Goal: Use online tool/utility: Utilize a website feature to perform a specific function

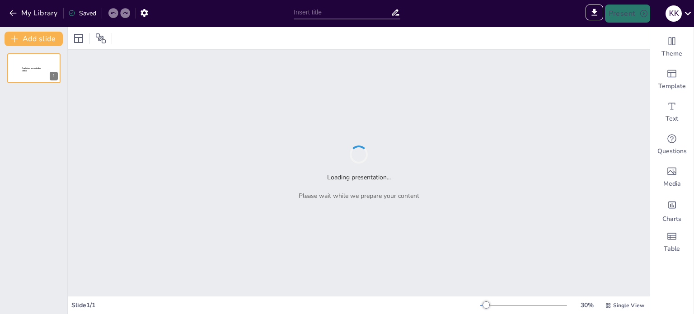
type input "New Sendsteps"
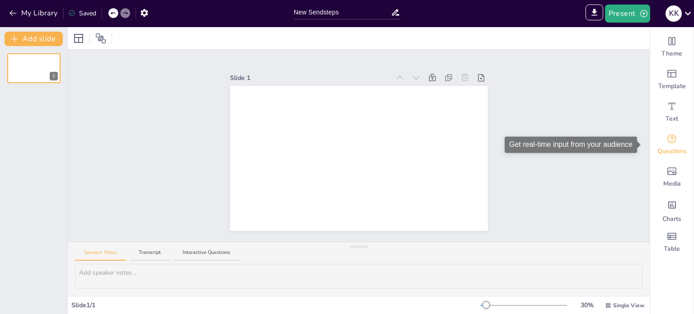
click at [669, 139] on icon "Get real-time input from your audience" at bounding box center [671, 138] width 9 height 9
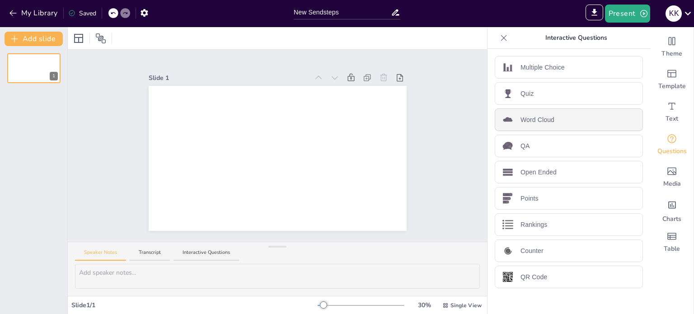
click at [532, 121] on p "Word Cloud" at bounding box center [537, 119] width 34 height 9
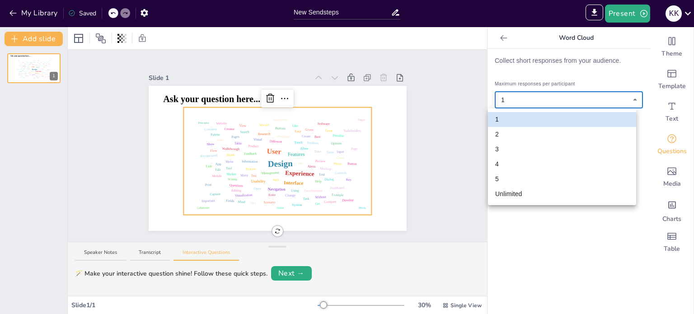
click at [504, 100] on body "My Library Saved New Sendsteps IMPORT EXPORT Import Theme Export Theme Master P…" at bounding box center [347, 157] width 694 height 314
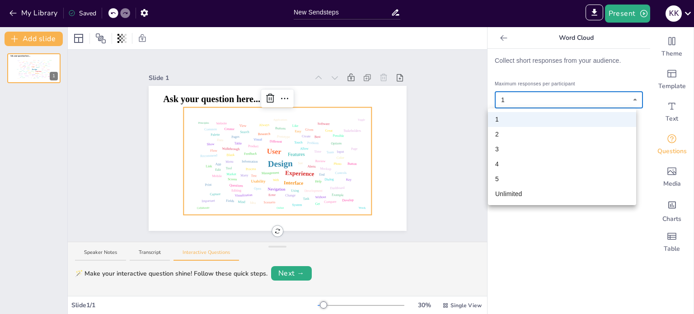
click at [504, 100] on div at bounding box center [347, 157] width 694 height 314
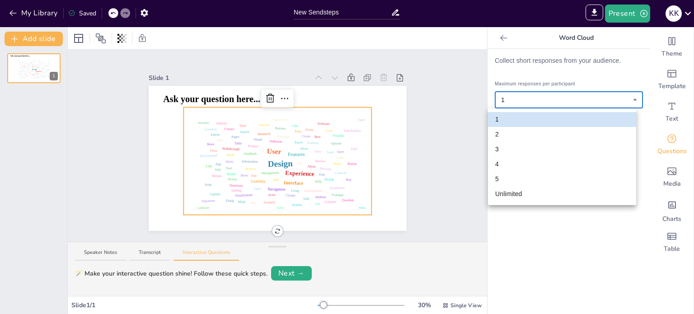
click at [502, 101] on body "My Library Saved New Sendsteps IMPORT EXPORT Import Theme Export Theme Master P…" at bounding box center [347, 157] width 694 height 314
click at [499, 96] on div at bounding box center [347, 157] width 694 height 314
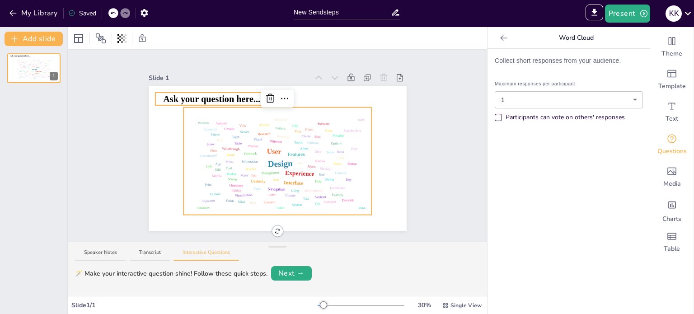
click at [227, 95] on div "Ask your question here... Design User Experience Interface Features Navigation …" at bounding box center [278, 158] width 258 height 145
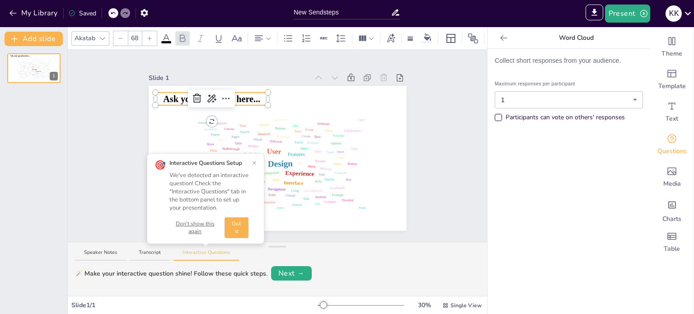
click at [248, 97] on span "Ask your question here..." at bounding box center [211, 99] width 97 height 10
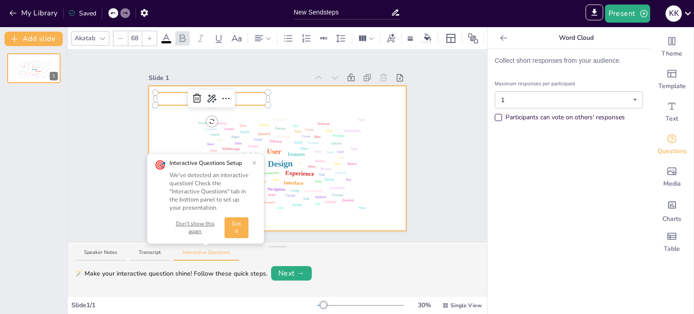
click at [305, 94] on div at bounding box center [278, 158] width 258 height 145
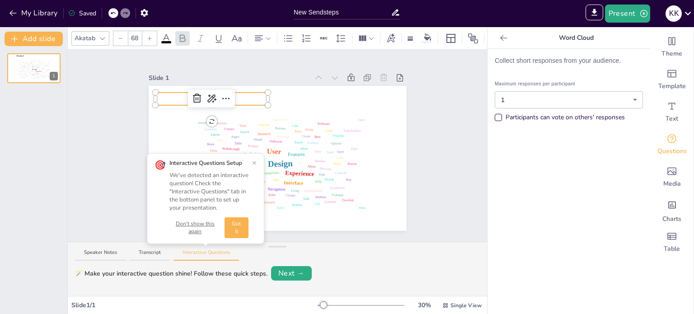
click at [232, 94] on p "Escena 1" at bounding box center [211, 99] width 113 height 13
drag, startPoint x: 238, startPoint y: 95, endPoint x: 175, endPoint y: 92, distance: 62.9
click at [175, 92] on div "Design User Experience Interface Features Navigation Usability Test Process Inf…" at bounding box center [278, 158] width 258 height 145
click at [166, 34] on icon at bounding box center [166, 38] width 11 height 11
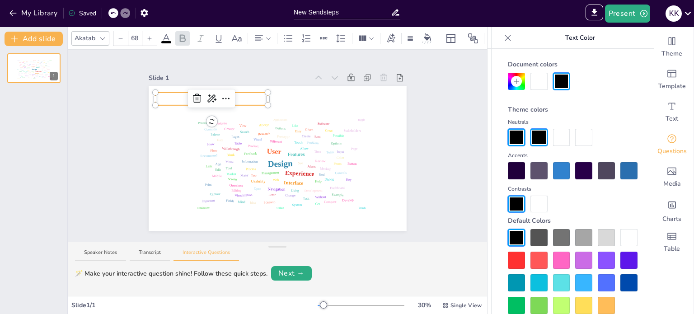
click at [516, 88] on div at bounding box center [516, 81] width 17 height 17
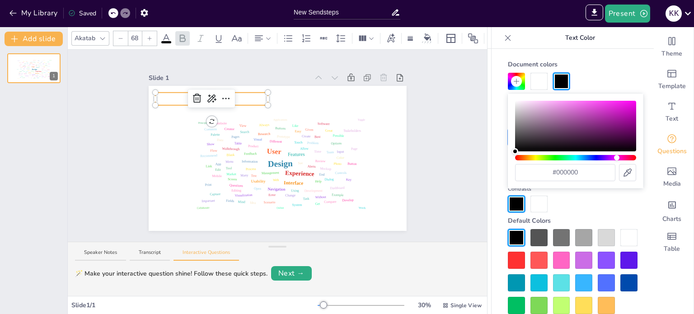
click at [617, 157] on div "Hue" at bounding box center [575, 157] width 121 height 5
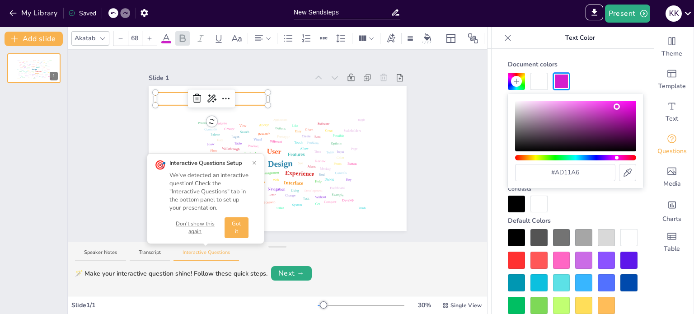
drag, startPoint x: 614, startPoint y: 106, endPoint x: 624, endPoint y: 117, distance: 14.8
click at [624, 117] on div "Color" at bounding box center [575, 126] width 121 height 51
type input "#ad11a7"
click at [624, 117] on div "Color" at bounding box center [575, 126] width 121 height 51
click at [605, 80] on div at bounding box center [573, 81] width 130 height 17
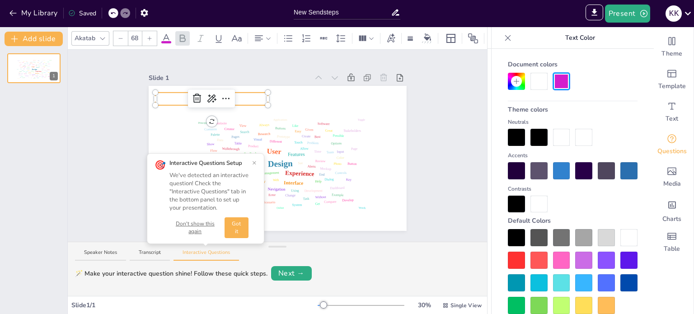
click at [410, 123] on div "Slide 1 Design User Experience Interface Features Navigation Usability Test Pro…" at bounding box center [277, 146] width 309 height 170
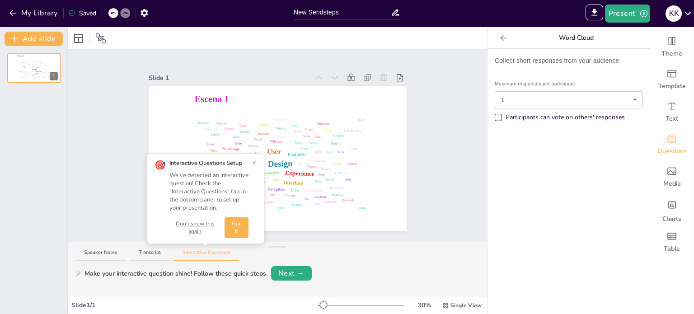
click at [254, 161] on button "×" at bounding box center [254, 162] width 5 height 7
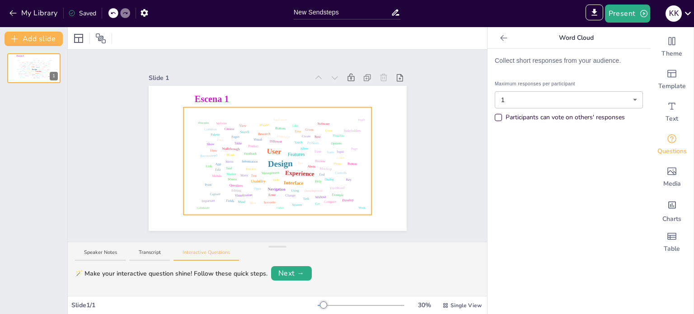
click at [319, 166] on div "Mockup" at bounding box center [325, 169] width 13 height 6
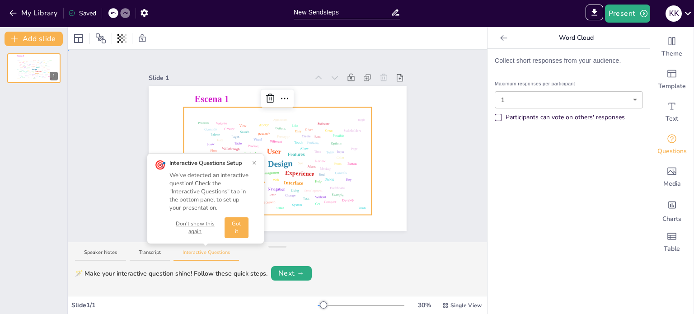
click at [123, 98] on div "Slide 1 Escena 1 Design User Experience Interface Features Navigation Usability…" at bounding box center [277, 146] width 309 height 170
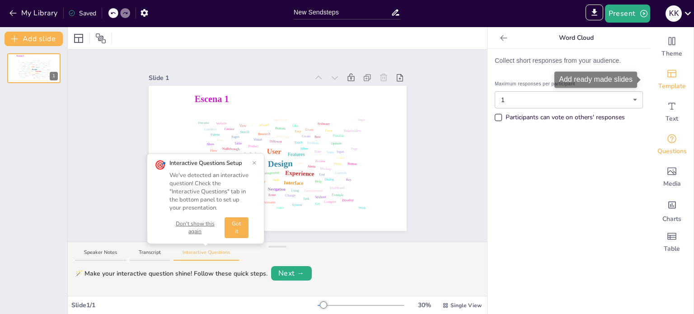
click at [666, 77] on icon "Add ready made slides" at bounding box center [671, 73] width 11 height 11
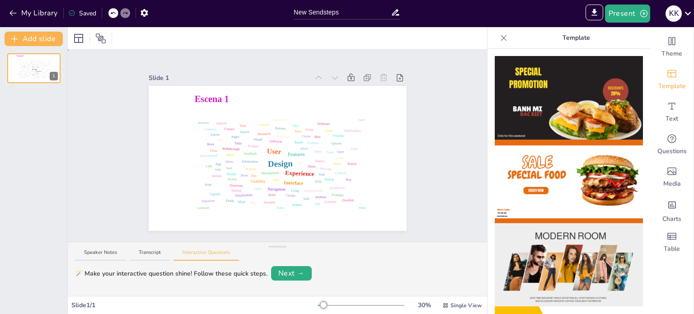
click at [463, 108] on div "Slide 1 Escena 1 Design User Experience Interface Features Navigation Usability…" at bounding box center [277, 146] width 419 height 192
drag, startPoint x: 640, startPoint y: 75, endPoint x: 638, endPoint y: 124, distance: 48.8
click at [432, 139] on div "Slide 1 Escena 1 Design User Experience Interface Features Navigation Usability…" at bounding box center [277, 146] width 419 height 192
click at [628, 14] on button "Present" at bounding box center [627, 14] width 45 height 18
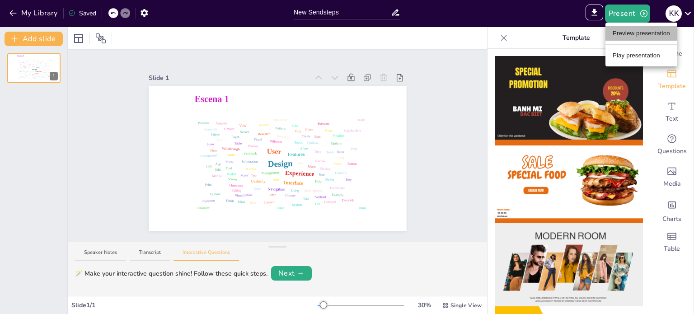
click at [623, 31] on li "Preview presentation" at bounding box center [641, 33] width 72 height 14
